Goal: Find specific page/section: Find specific page/section

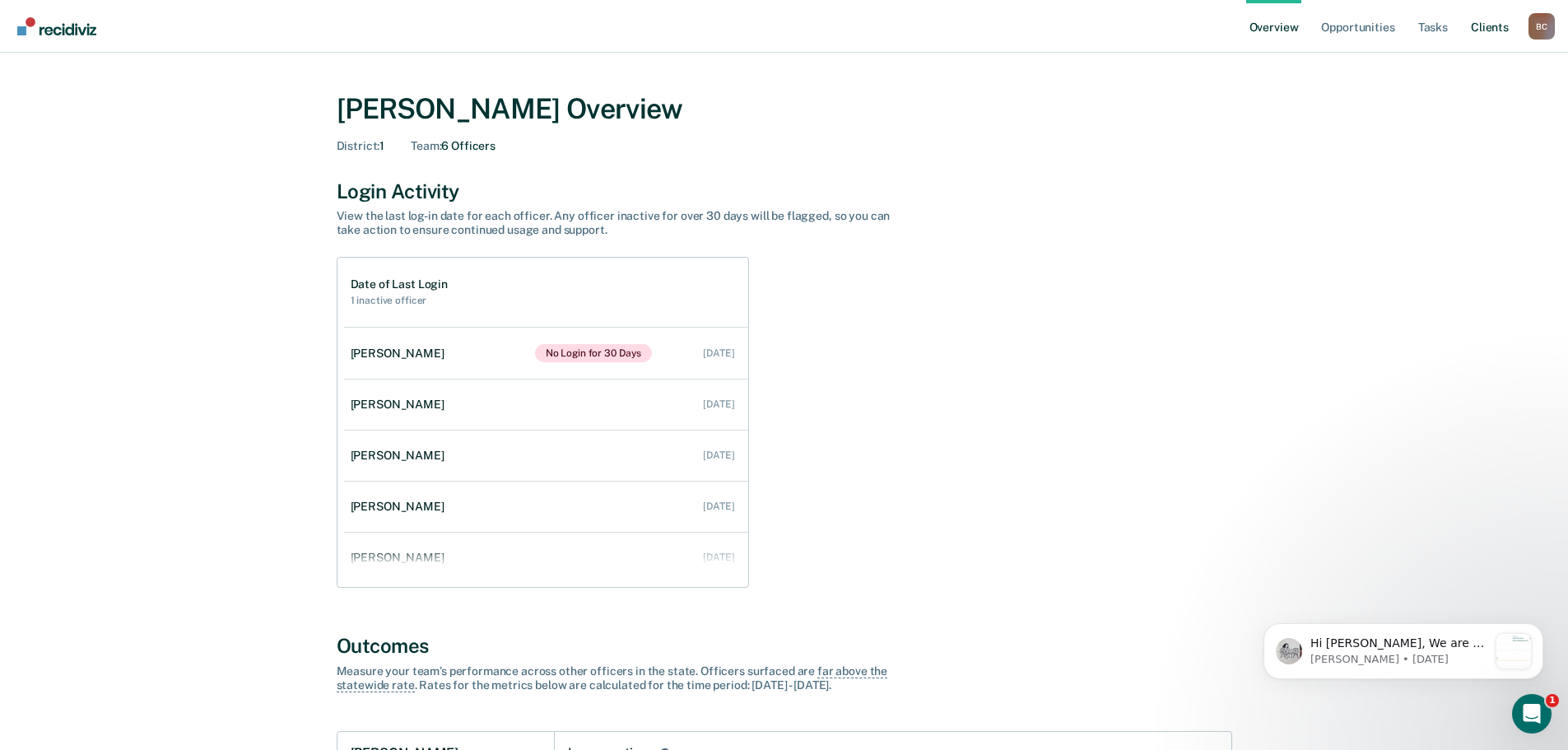
click at [1500, 30] on link "Client s" at bounding box center [1489, 27] width 44 height 53
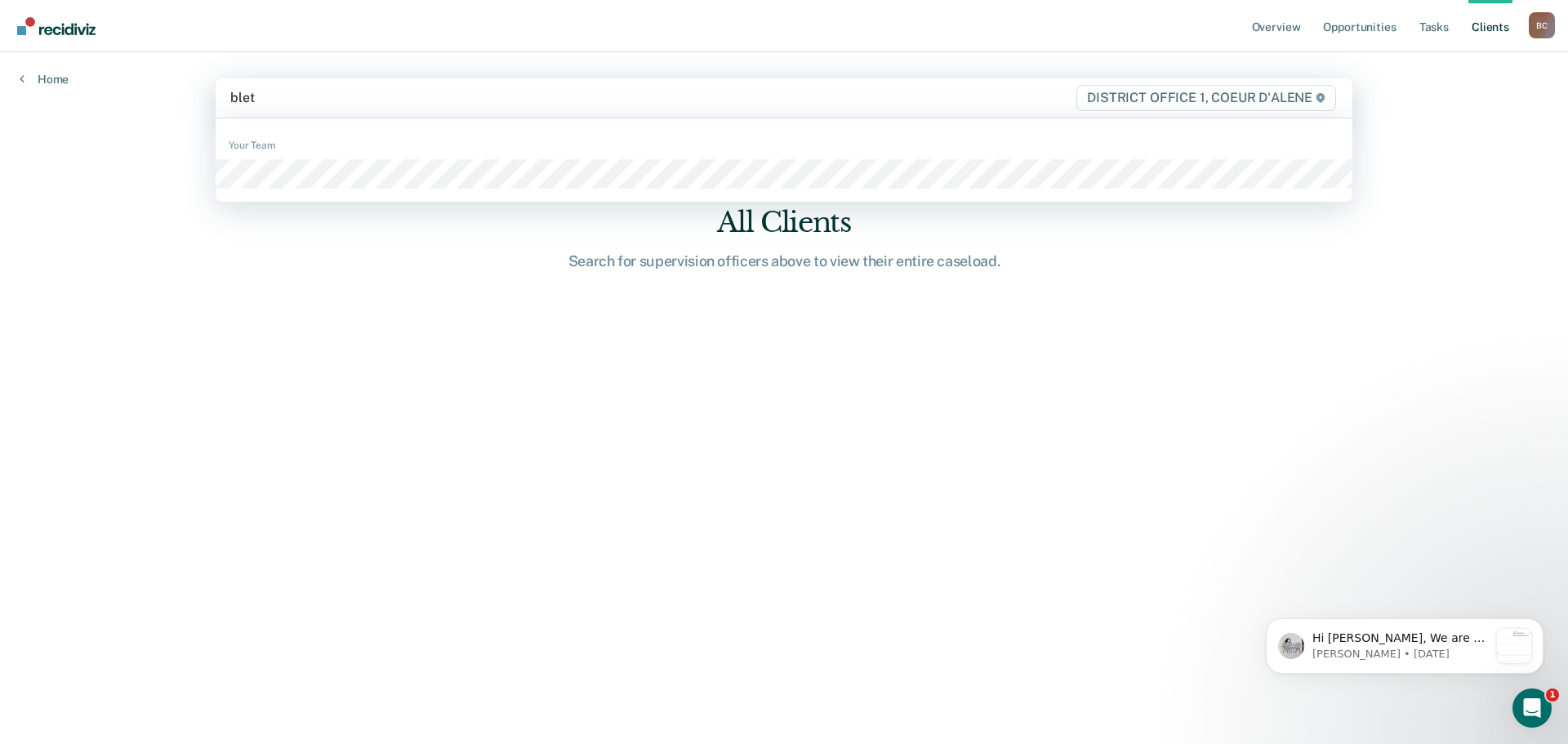
type input "[PERSON_NAME]"
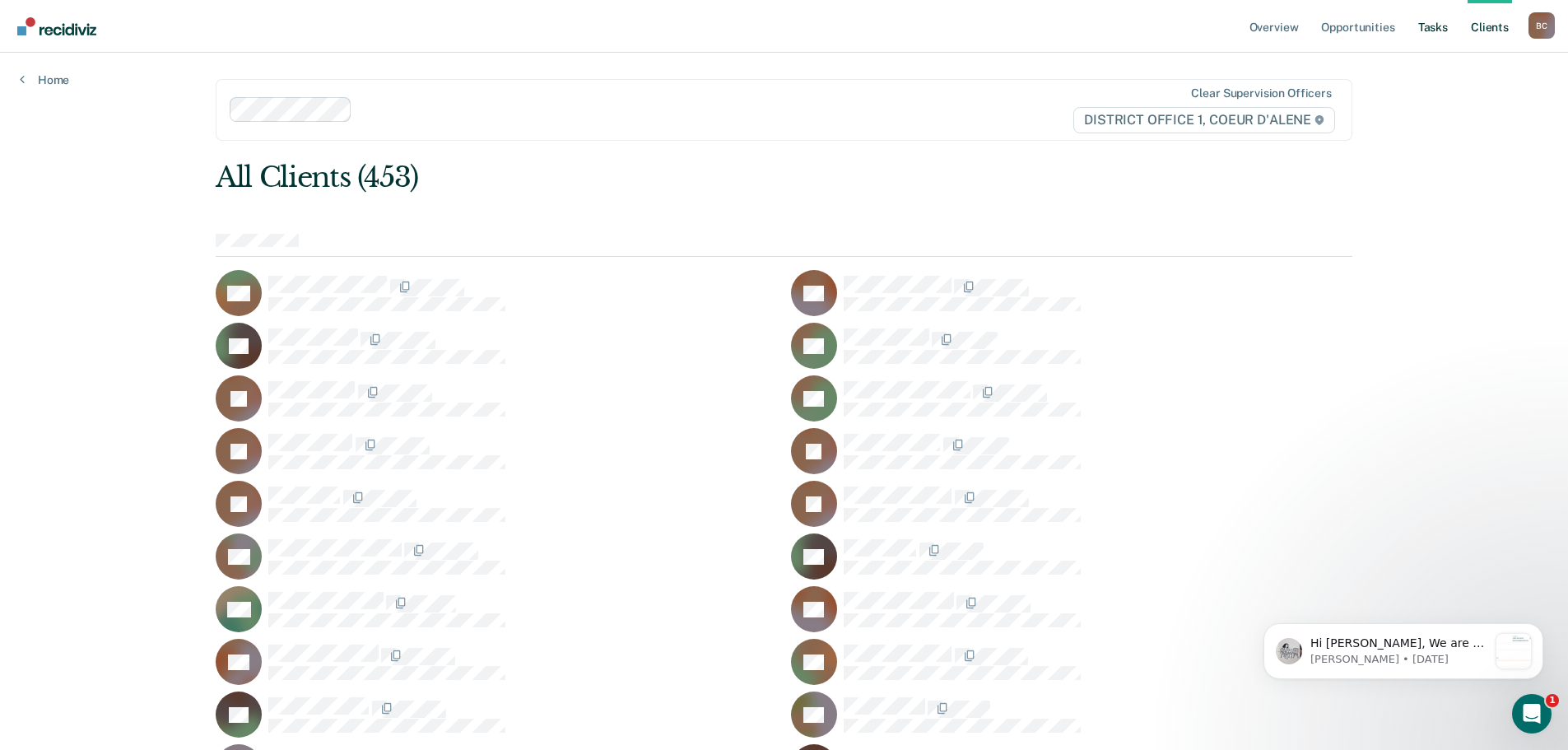
click at [1425, 35] on link "Tasks" at bounding box center [1432, 27] width 36 height 53
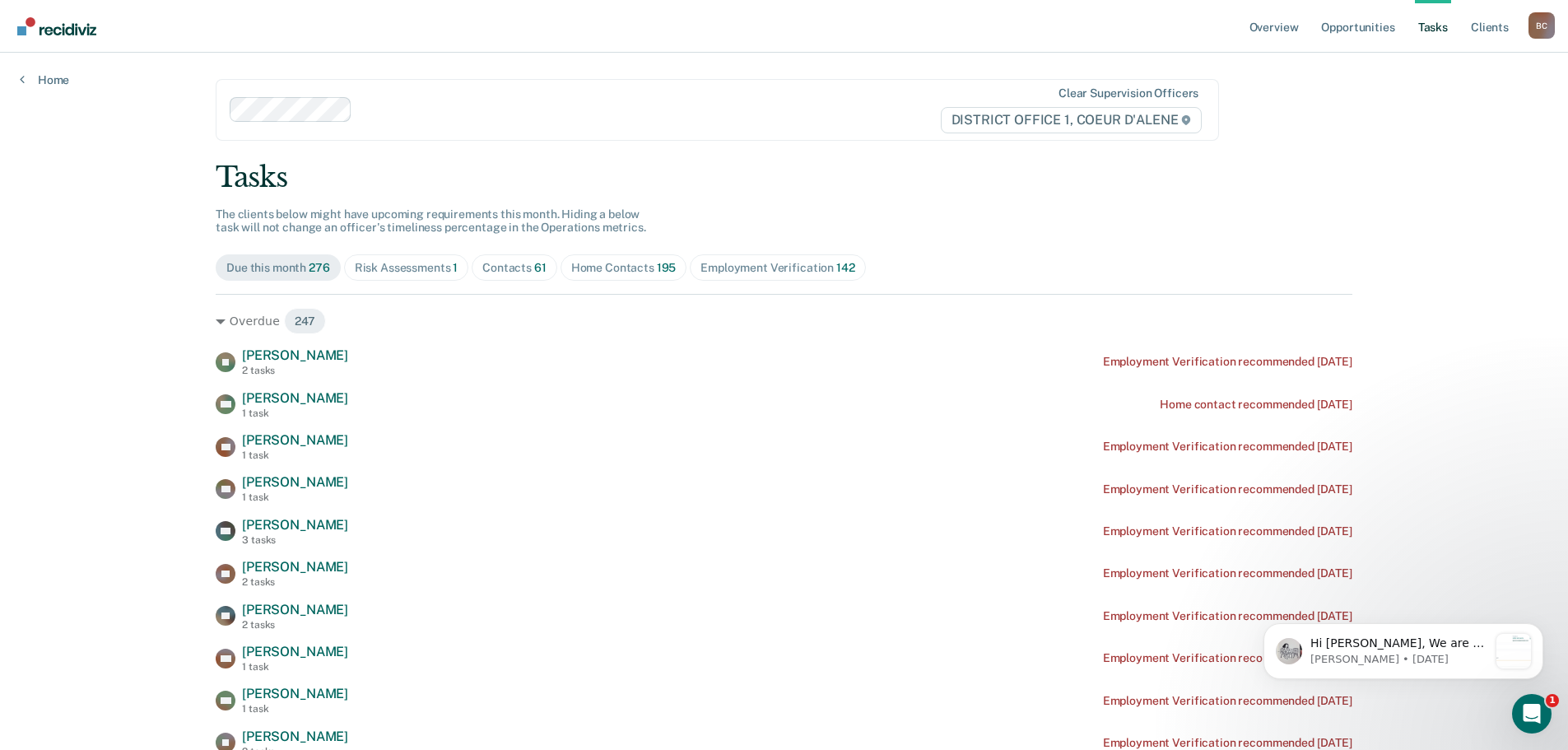
click at [628, 275] on span "Home Contacts 195" at bounding box center [623, 267] width 127 height 27
